Goal: Task Accomplishment & Management: Use online tool/utility

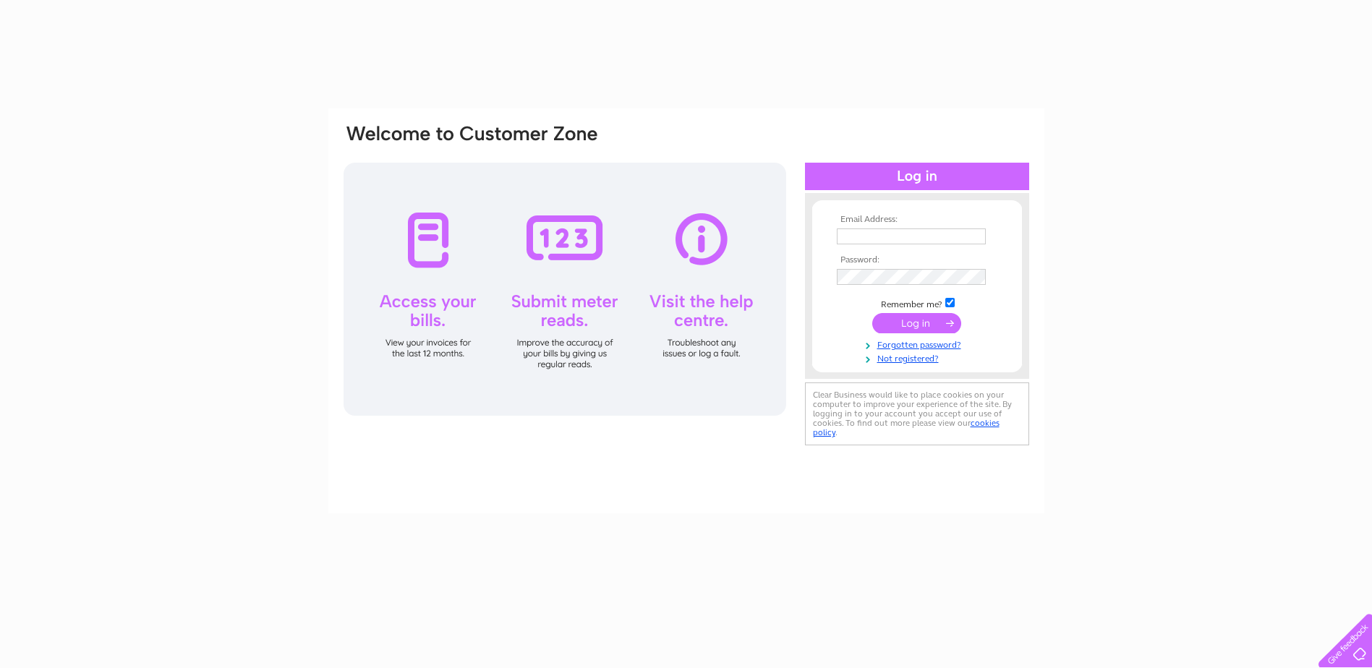
type input "[EMAIL_ADDRESS][DOMAIN_NAME]"
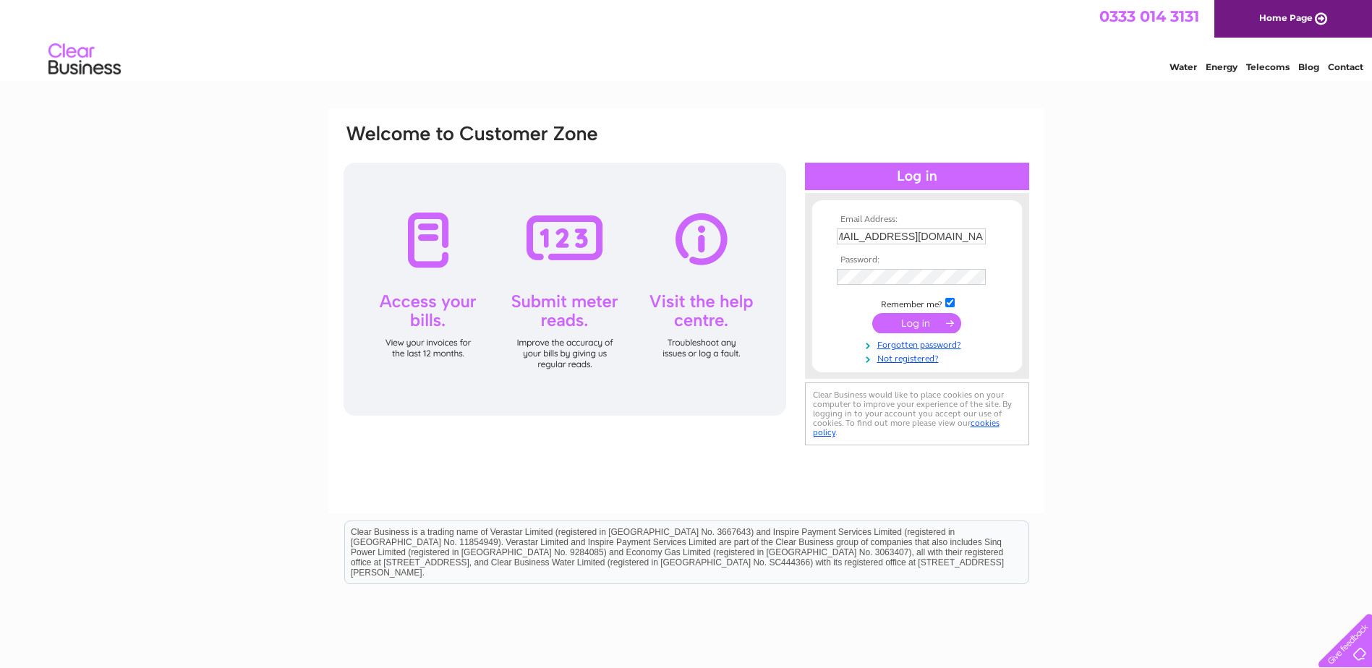
click at [931, 324] on input "submit" at bounding box center [916, 323] width 89 height 20
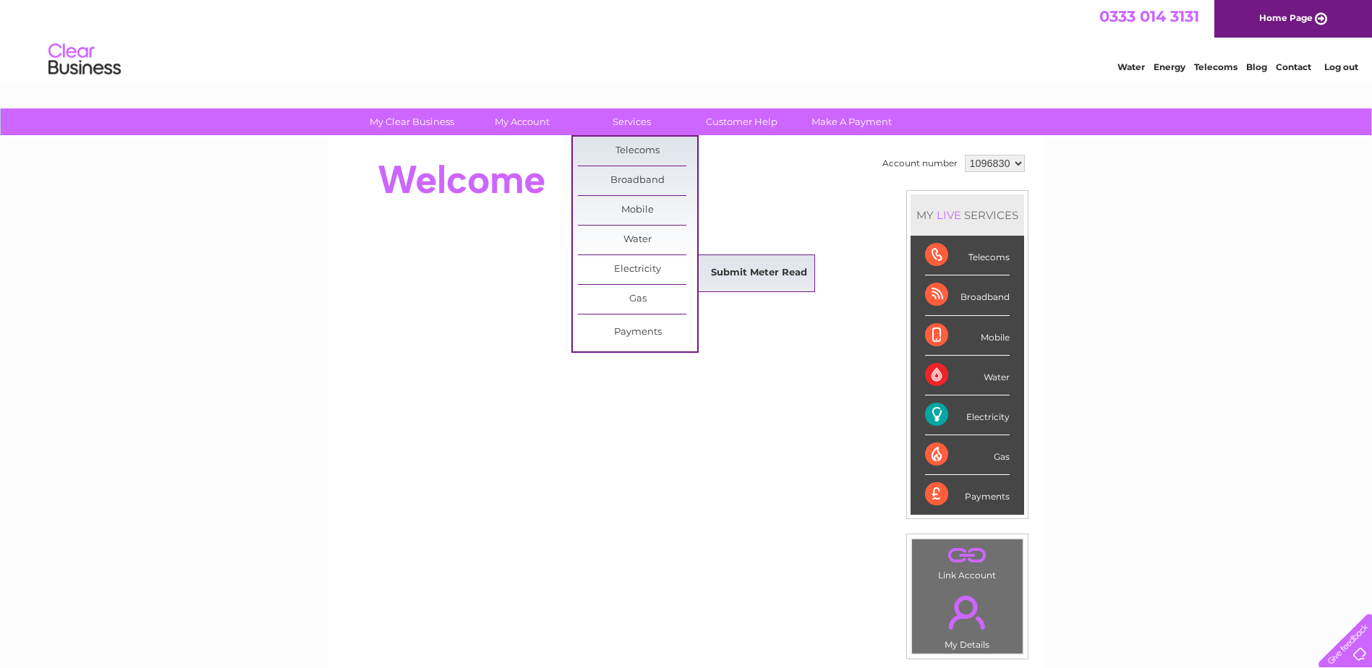
click at [797, 270] on link "Submit Meter Read" at bounding box center [758, 273] width 119 height 29
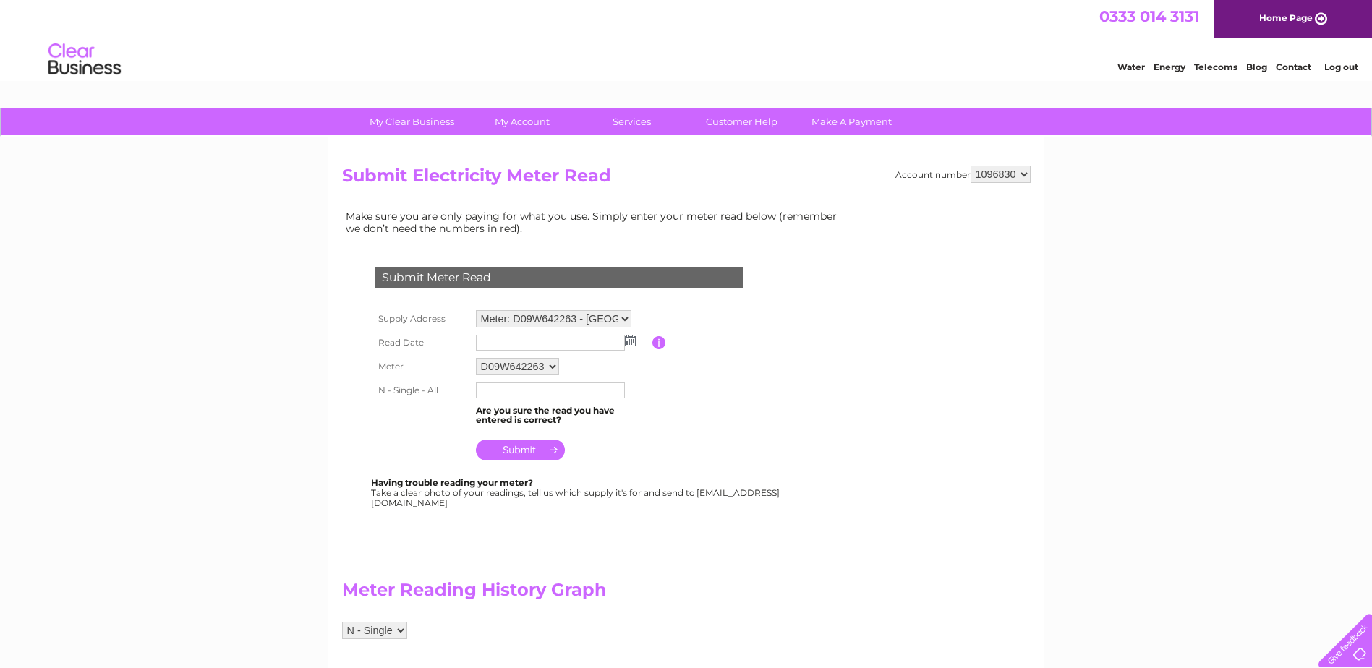
click at [625, 341] on img at bounding box center [630, 341] width 11 height 12
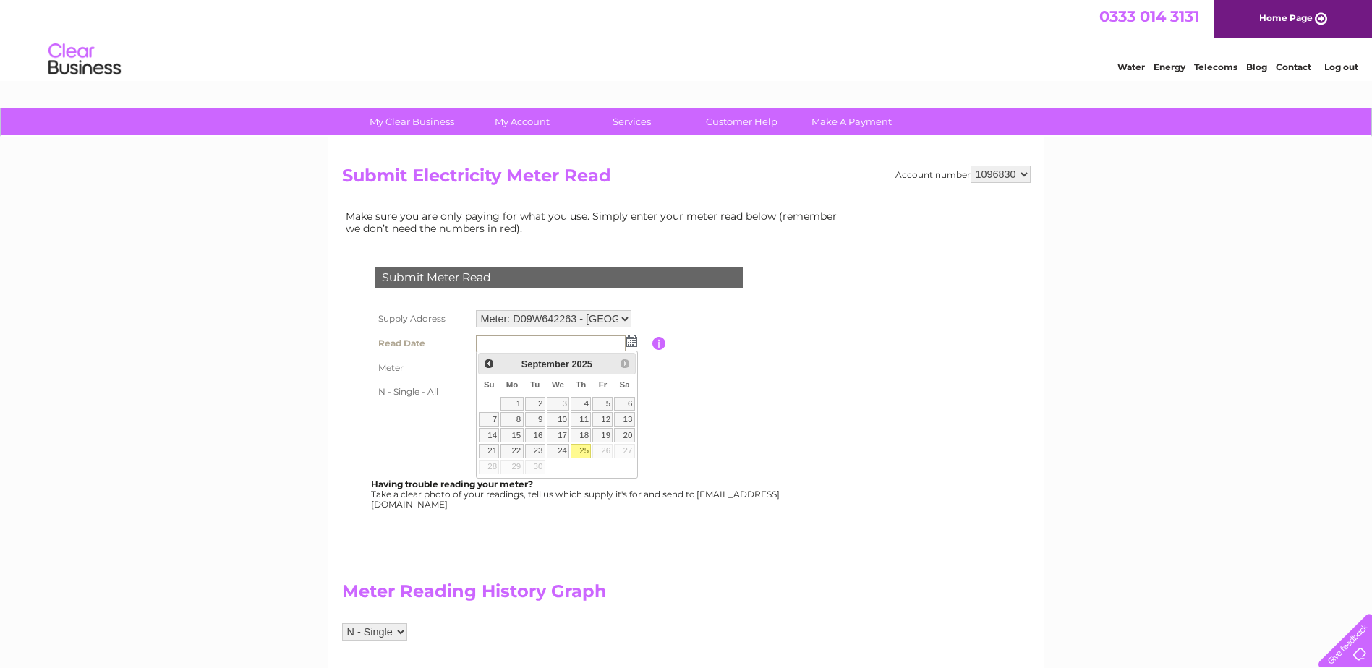
click at [580, 452] on link "25" at bounding box center [581, 451] width 20 height 14
type input "2025/09/25"
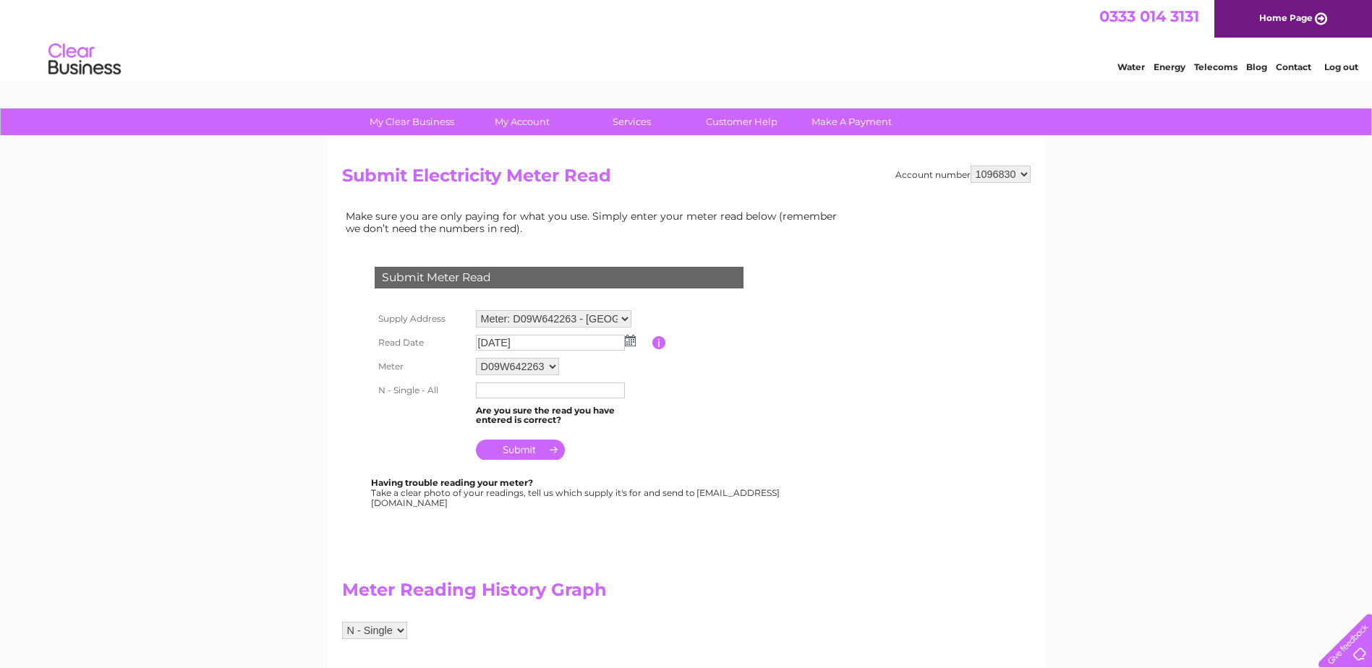
click at [501, 386] on input "text" at bounding box center [550, 391] width 149 height 16
type input "1560"
click at [526, 453] on input "submit" at bounding box center [520, 450] width 89 height 20
